Goal: Navigation & Orientation: Find specific page/section

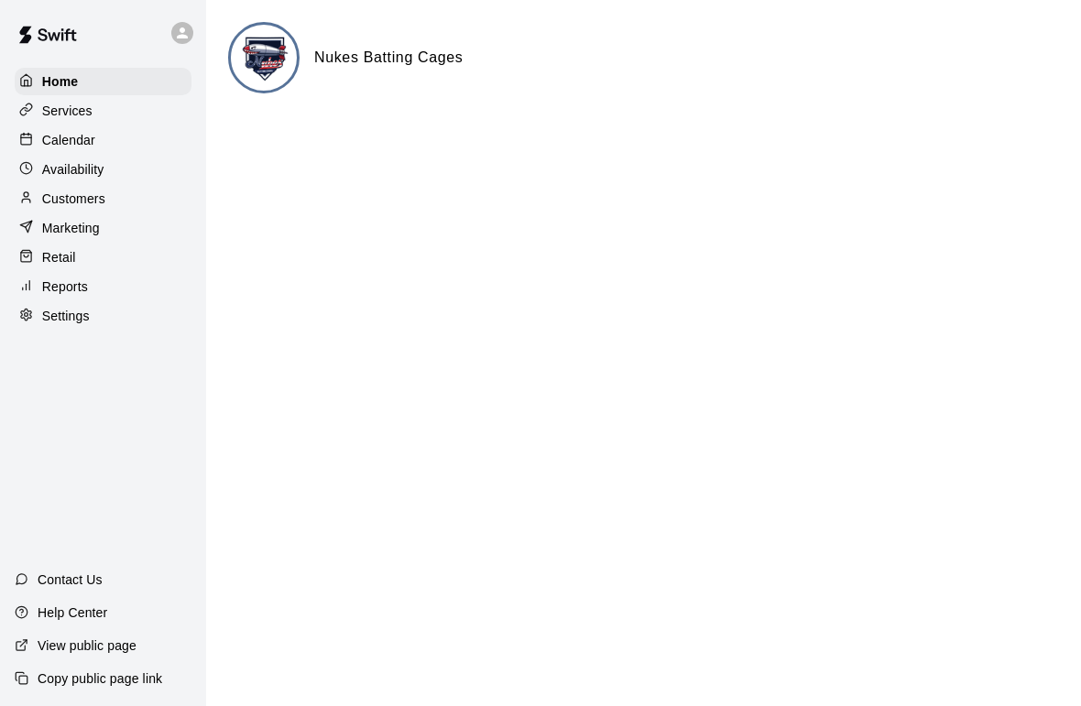
click at [85, 168] on p "Availability" at bounding box center [73, 169] width 62 height 18
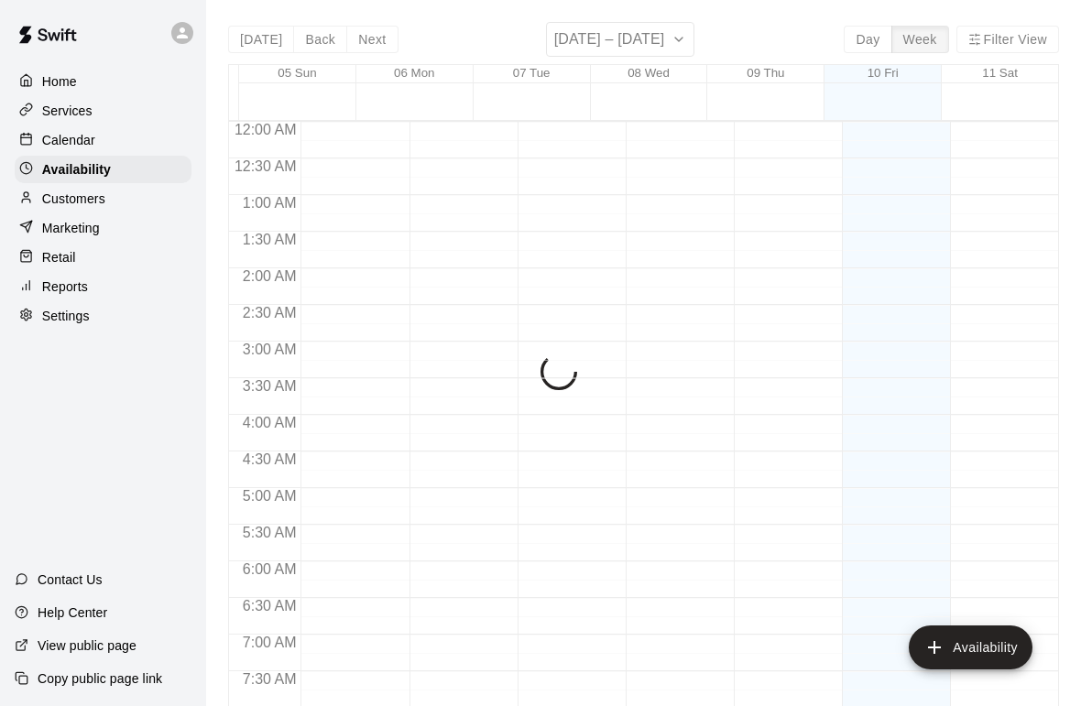
scroll to position [1154, 0]
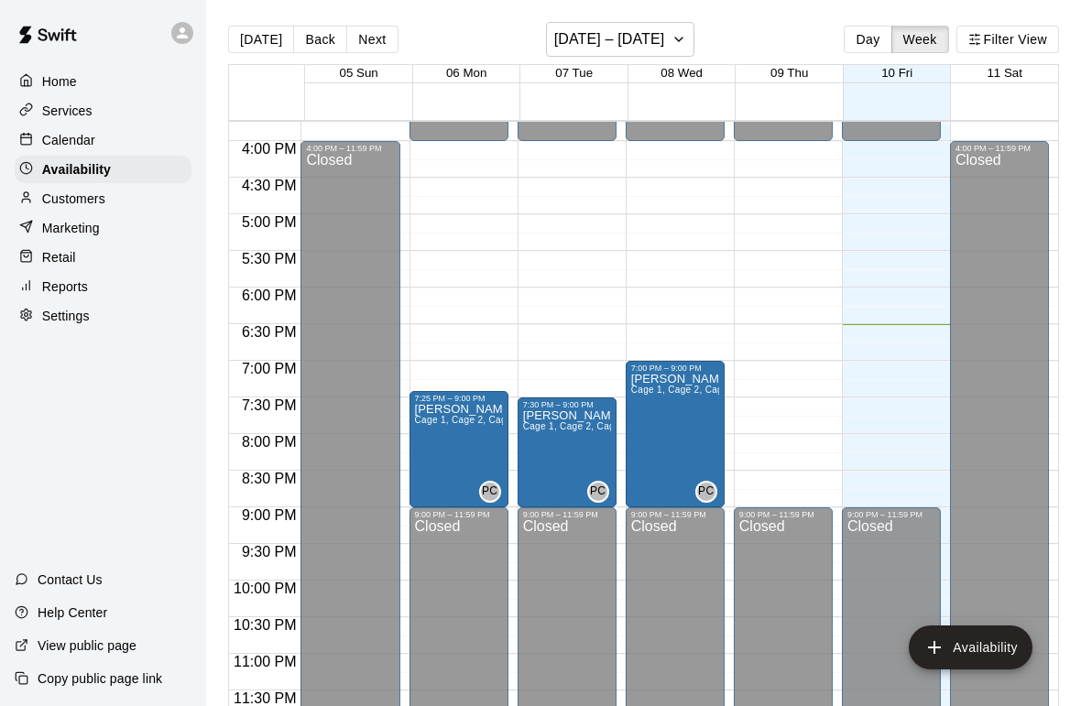
click at [82, 159] on div "Availability" at bounding box center [103, 169] width 177 height 27
click at [73, 132] on p "Calendar" at bounding box center [68, 140] width 53 height 18
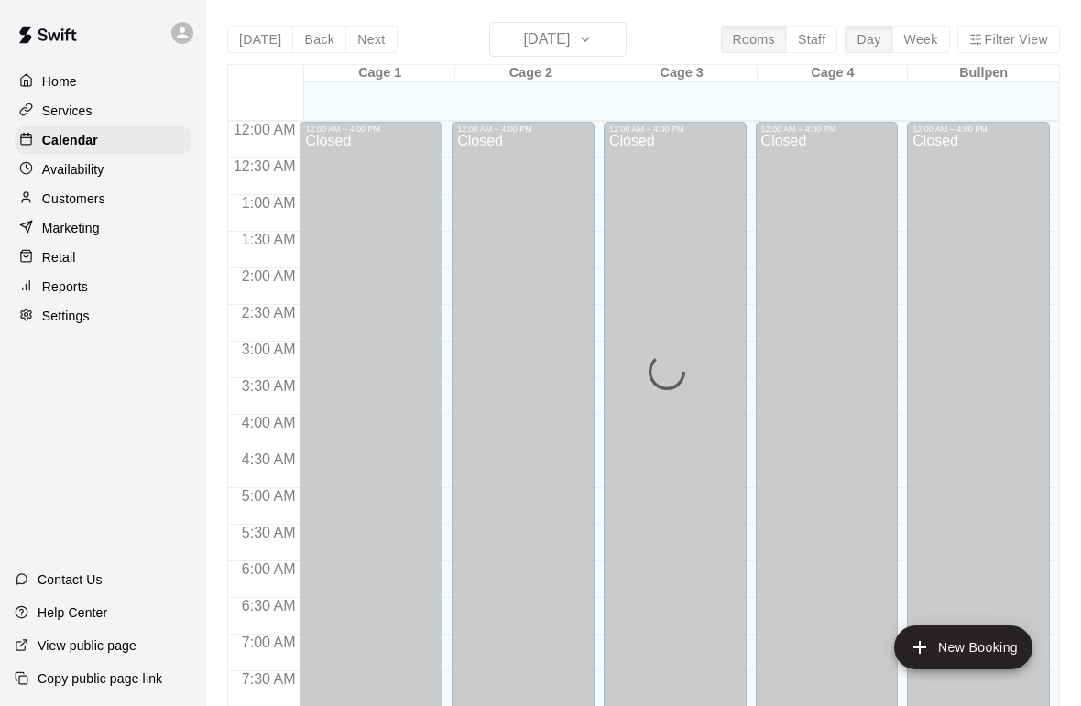
scroll to position [1099, 0]
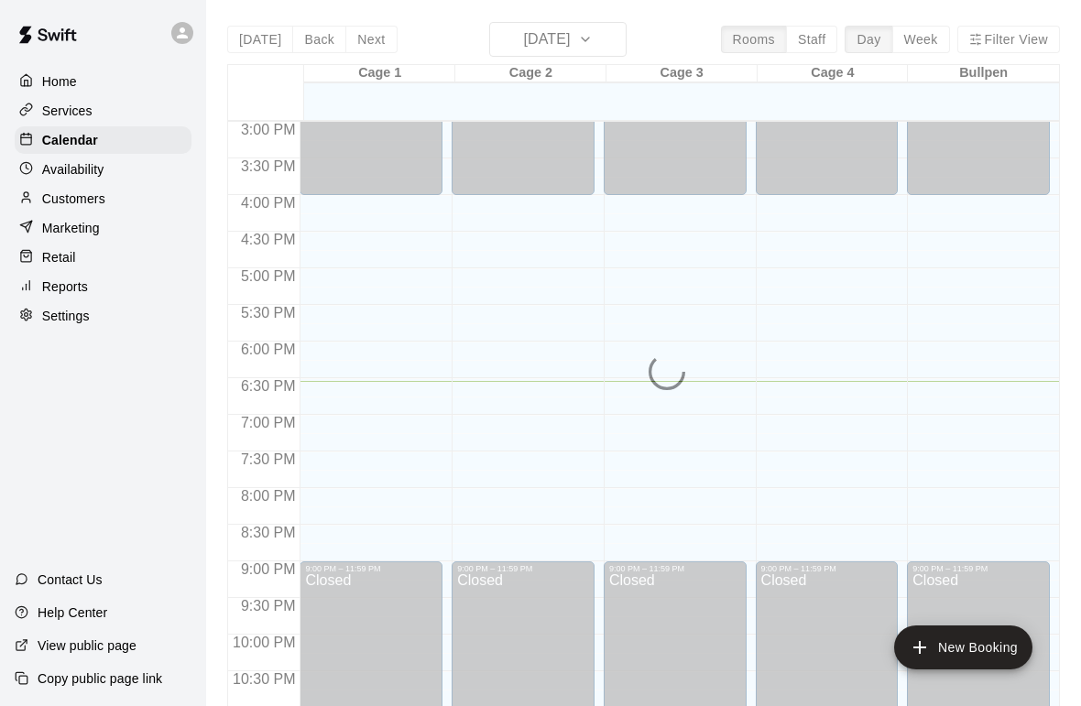
click at [55, 59] on img at bounding box center [47, 34] width 95 height 55
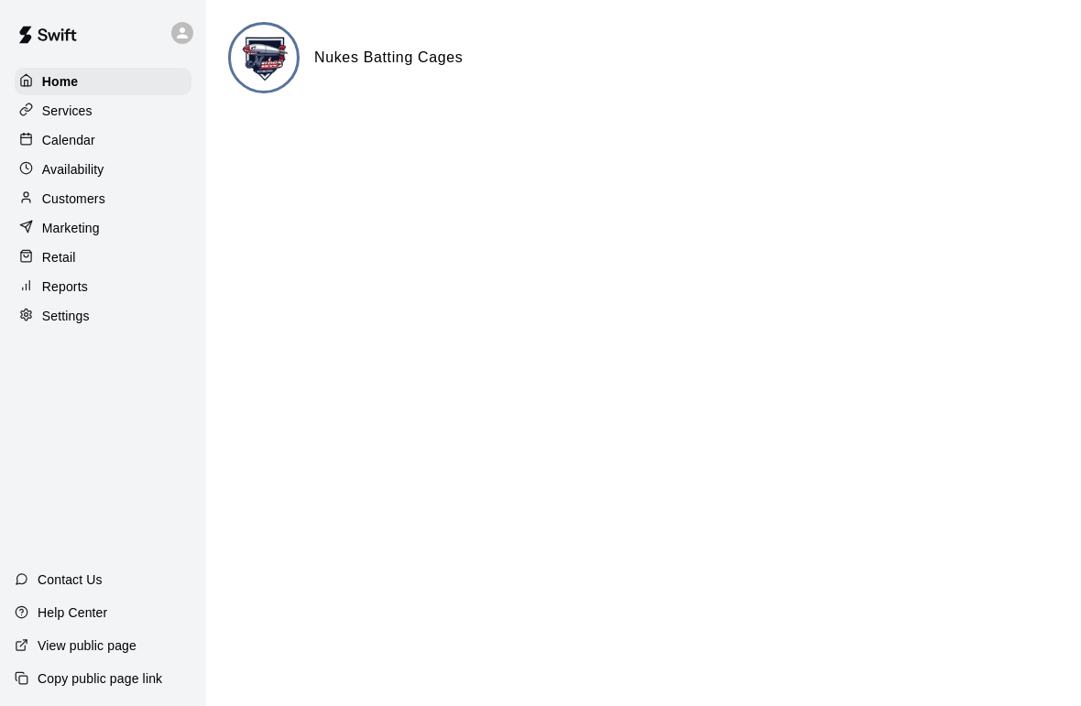
click at [71, 104] on p "Services" at bounding box center [67, 111] width 50 height 18
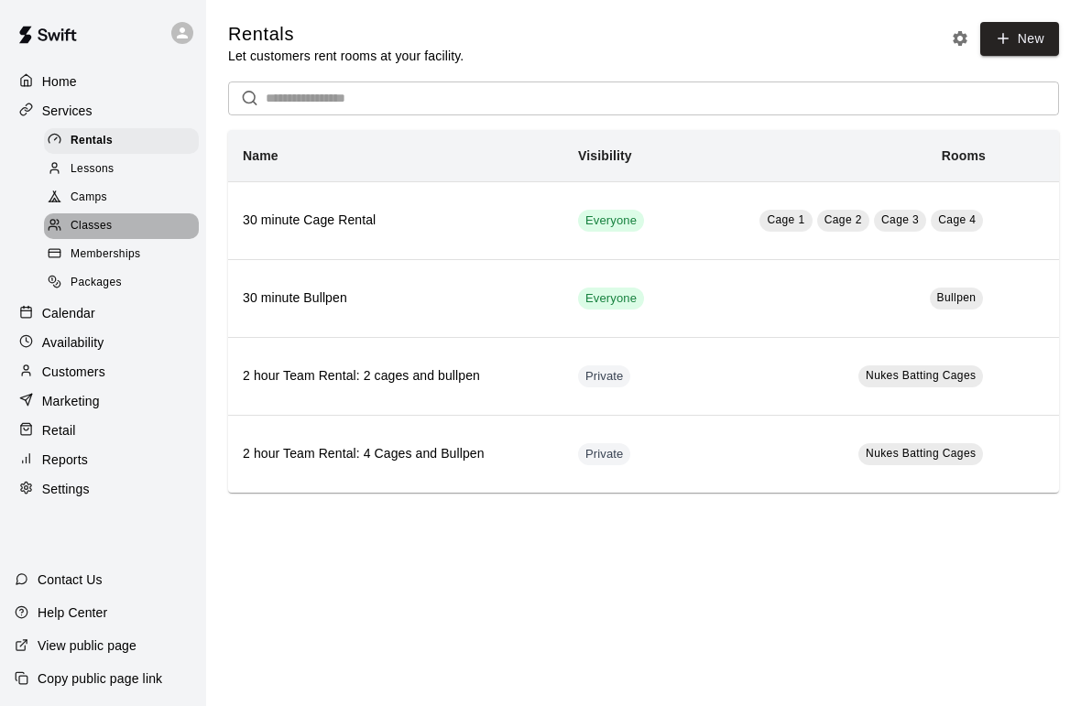
click at [88, 234] on span "Classes" at bounding box center [91, 226] width 41 height 18
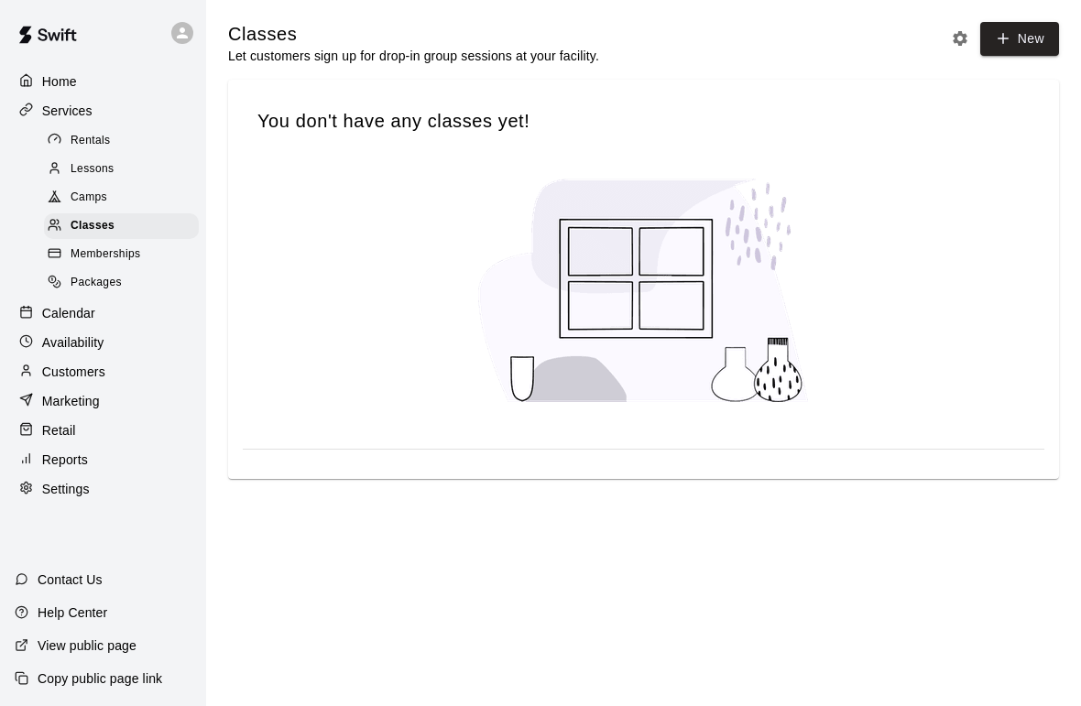
click at [113, 257] on span "Memberships" at bounding box center [106, 255] width 70 height 18
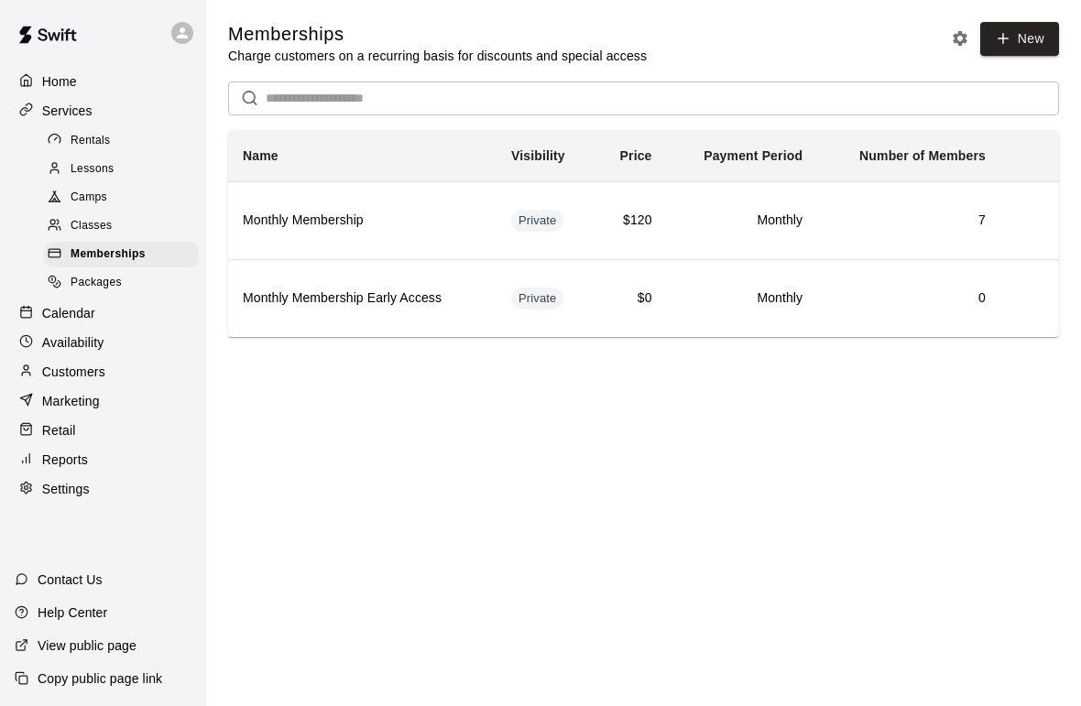
click at [93, 164] on span "Lessons" at bounding box center [93, 169] width 44 height 18
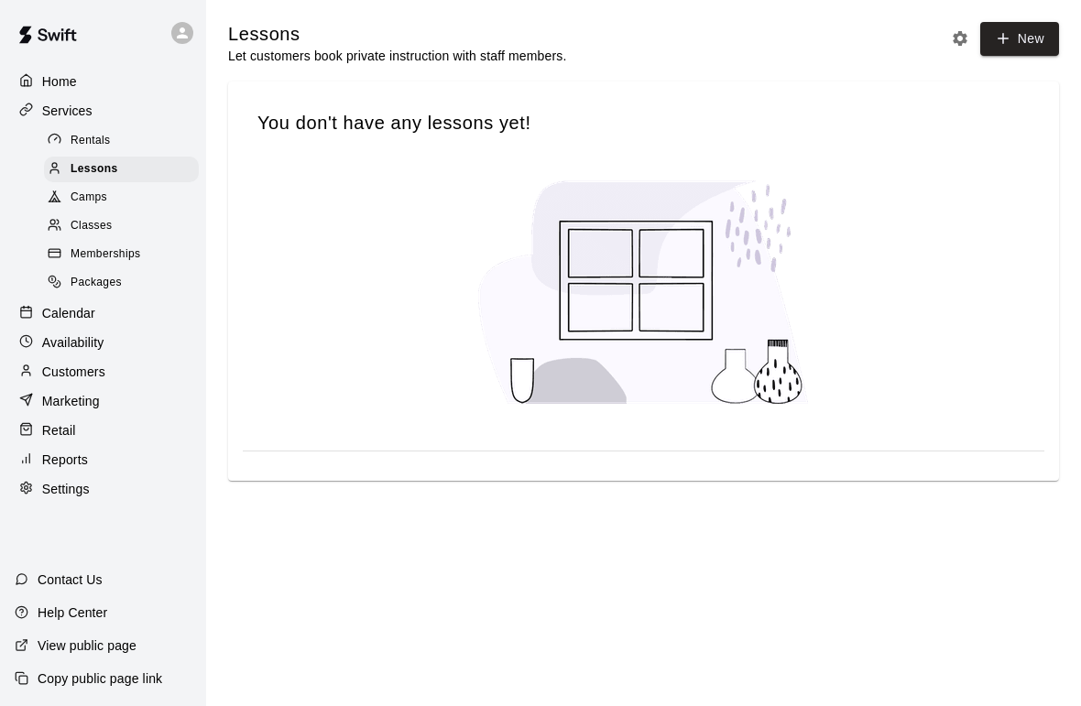
click at [93, 218] on span "Classes" at bounding box center [91, 226] width 41 height 18
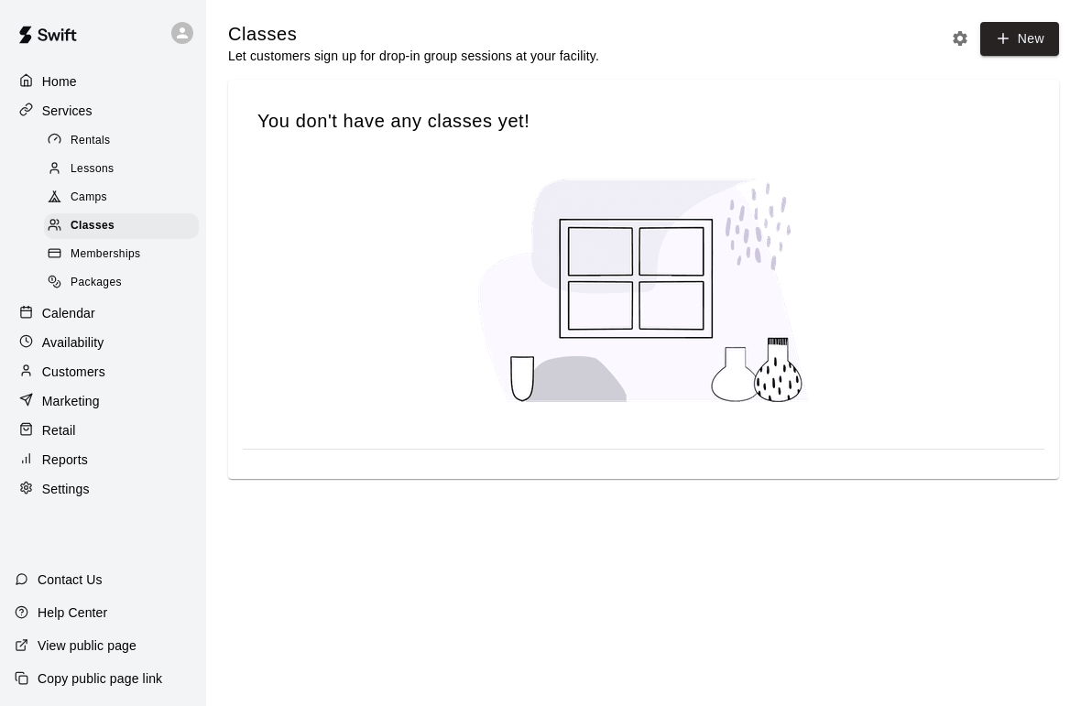
click at [90, 145] on span "Rentals" at bounding box center [91, 141] width 40 height 18
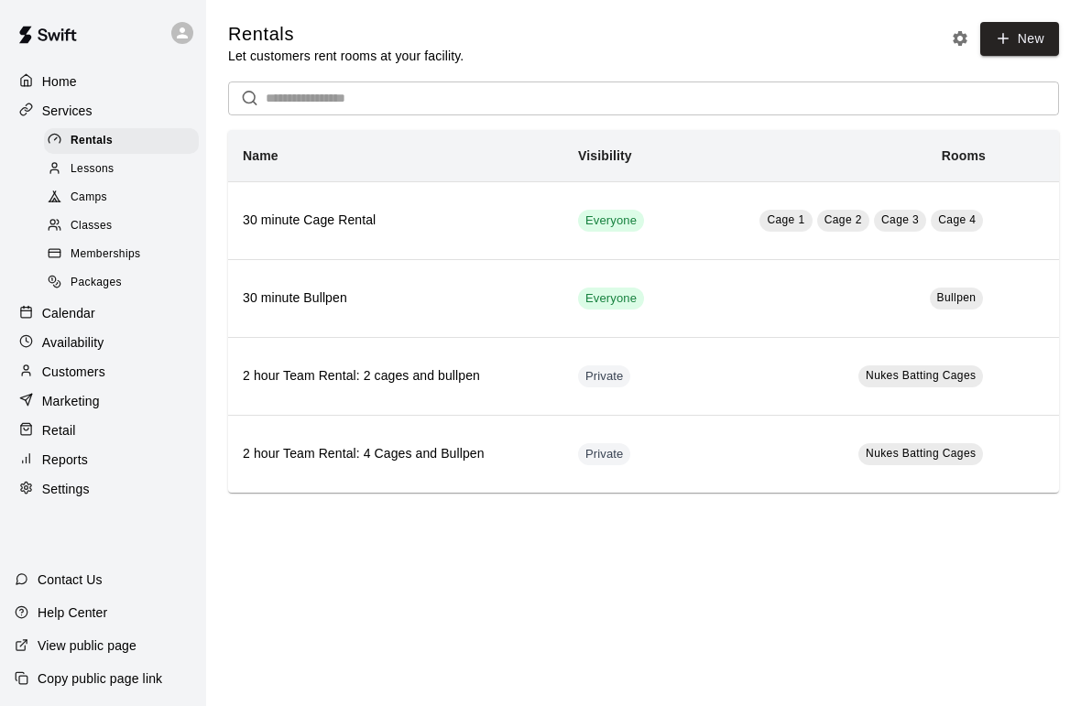
click at [79, 305] on p "Calendar" at bounding box center [68, 313] width 53 height 18
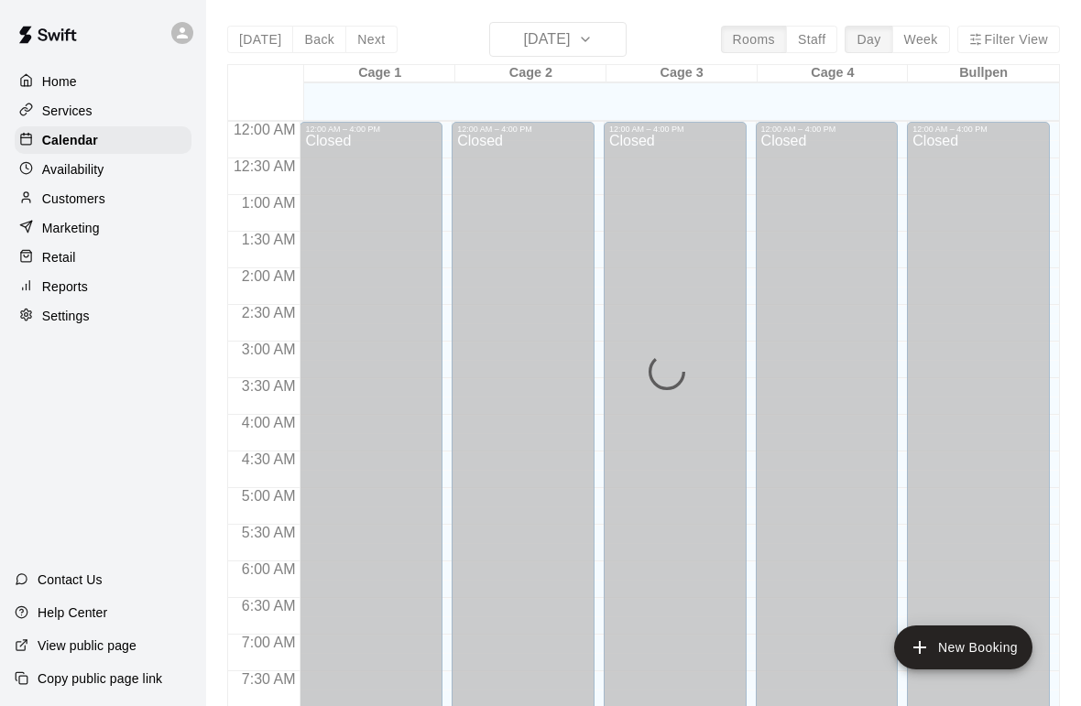
scroll to position [1099, 0]
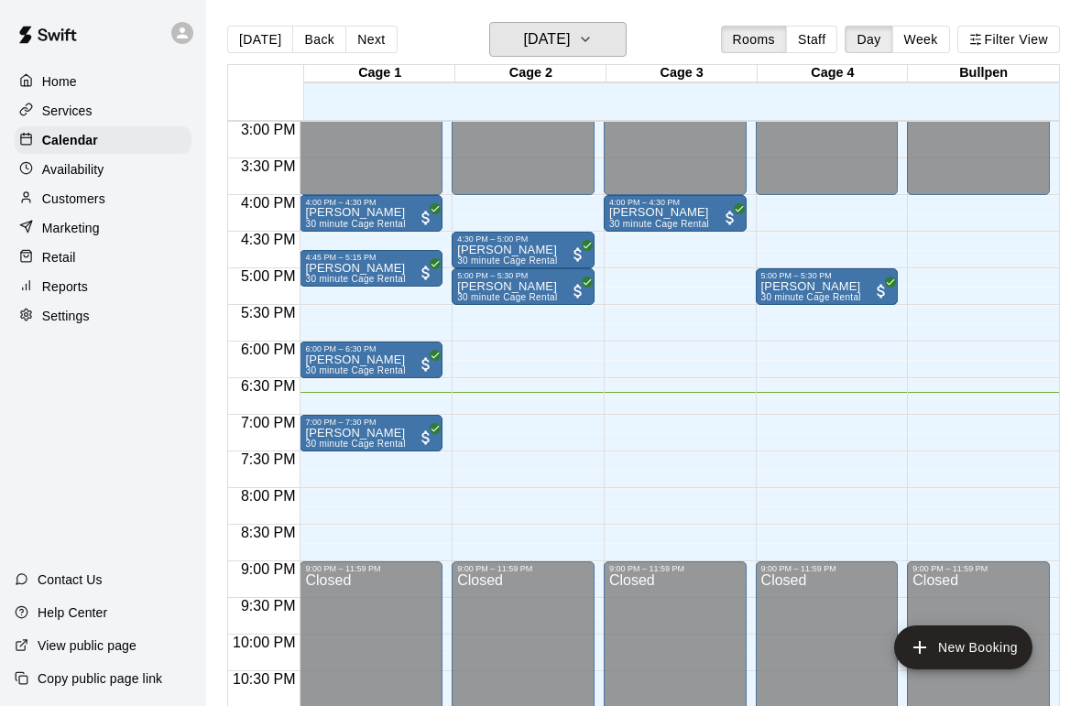
click at [593, 30] on icon "button" at bounding box center [585, 39] width 15 height 22
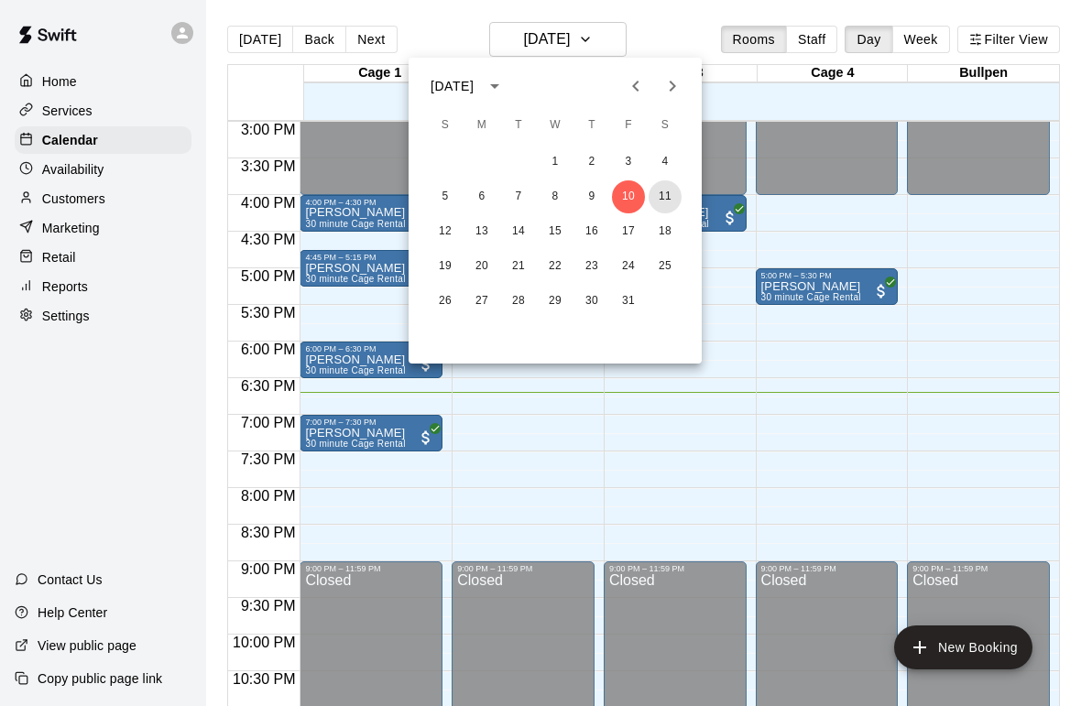
click at [661, 183] on button "11" at bounding box center [665, 196] width 33 height 33
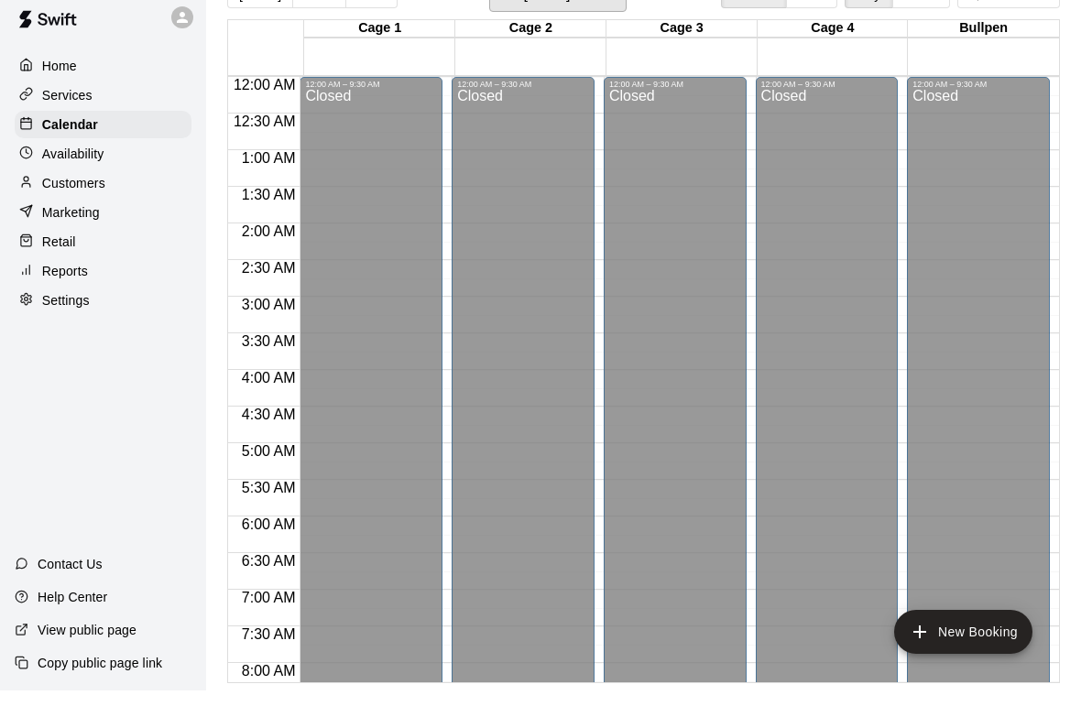
scroll to position [0, 0]
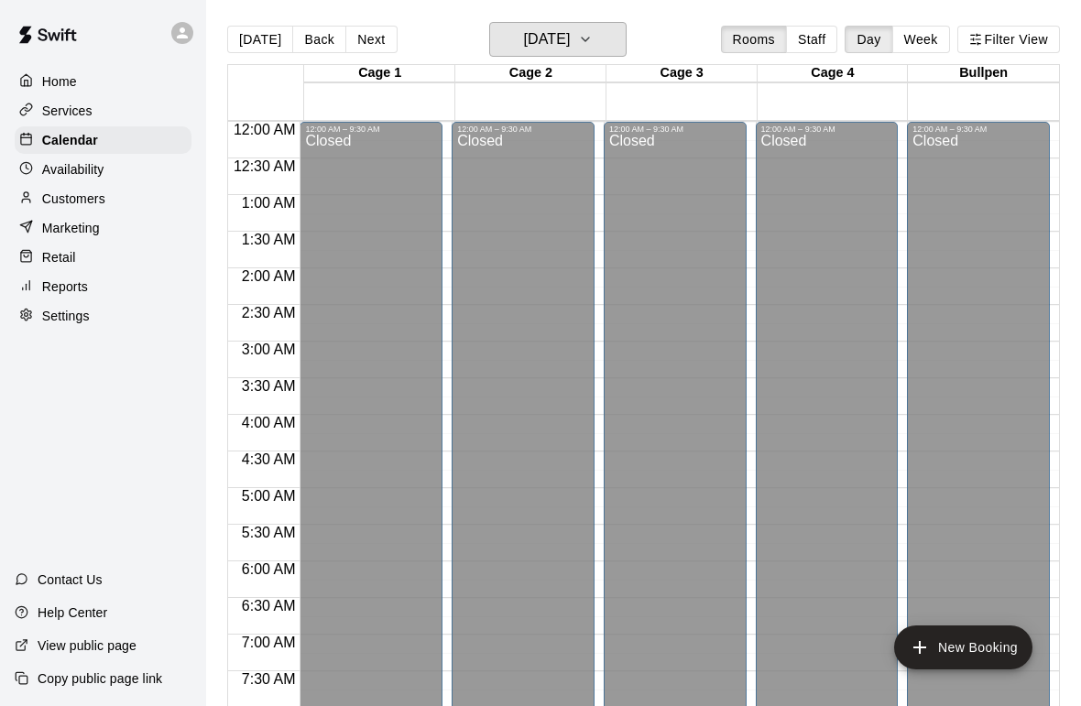
click at [620, 56] on button "[DATE]" at bounding box center [557, 39] width 137 height 35
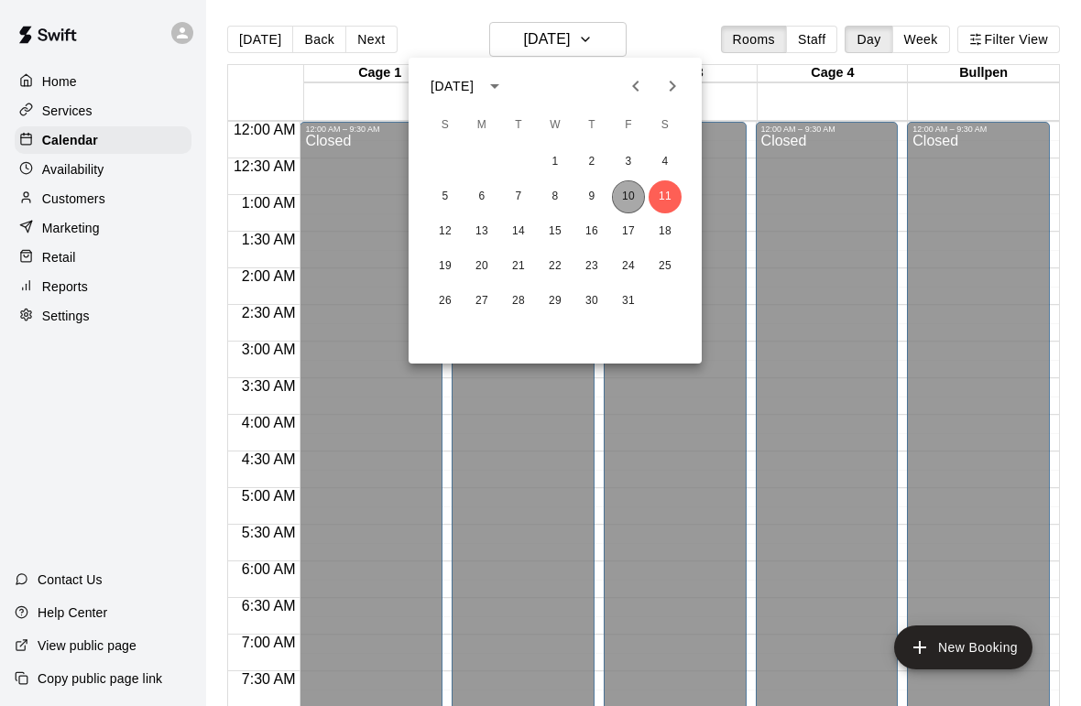
click at [625, 196] on button "10" at bounding box center [628, 196] width 33 height 33
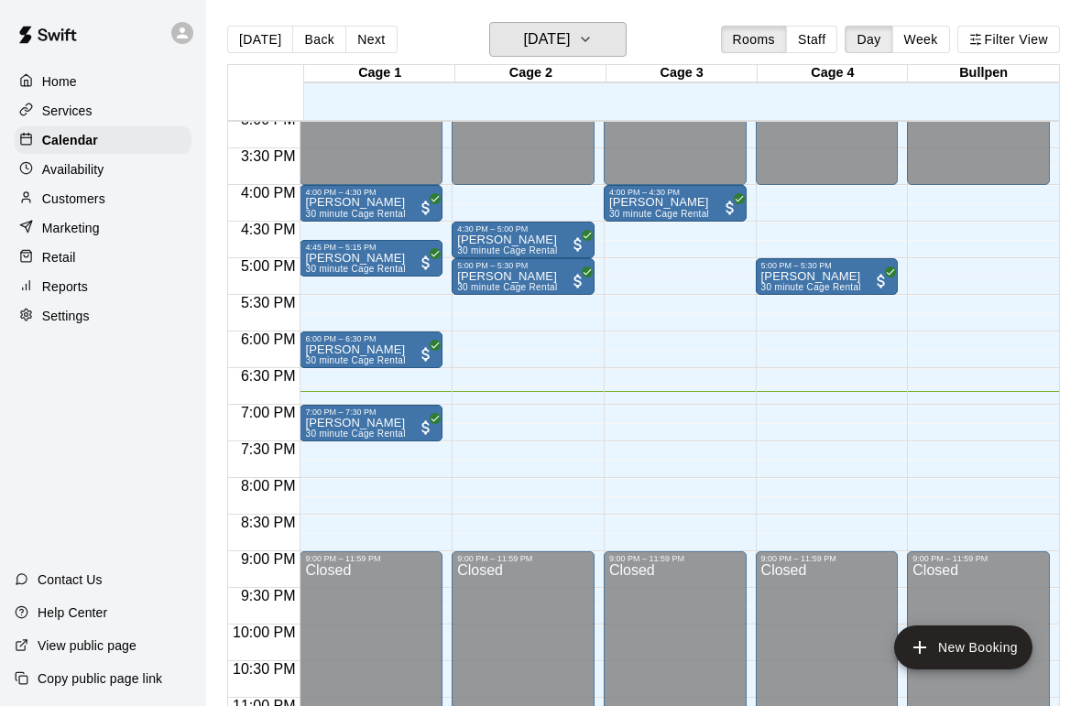
scroll to position [1109, 0]
